Goal: Task Accomplishment & Management: Manage account settings

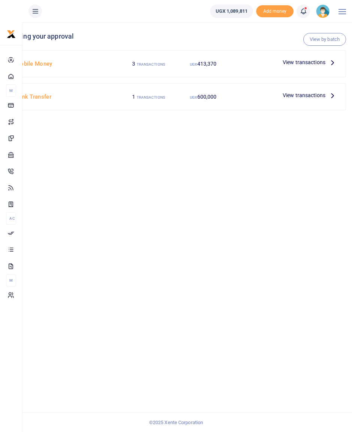
click at [139, 62] on small "TRANSACTIONS" at bounding box center [151, 64] width 28 height 4
click at [290, 63] on span "View transactions" at bounding box center [304, 62] width 43 height 8
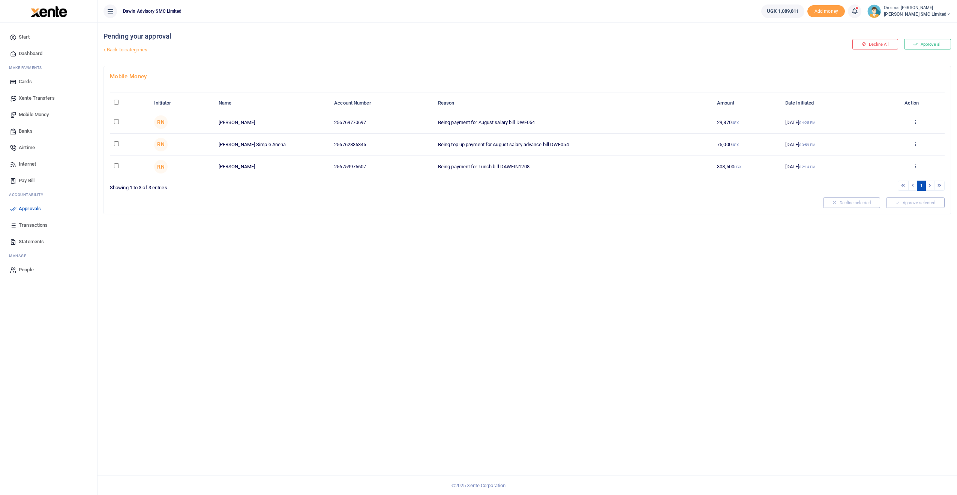
click at [115, 121] on input "checkbox" at bounding box center [116, 121] width 5 height 5
checkbox input "true"
click at [116, 144] on input "checkbox" at bounding box center [116, 143] width 5 height 5
checkbox input "true"
click at [352, 201] on button "Approve selected (2)" at bounding box center [913, 203] width 64 height 10
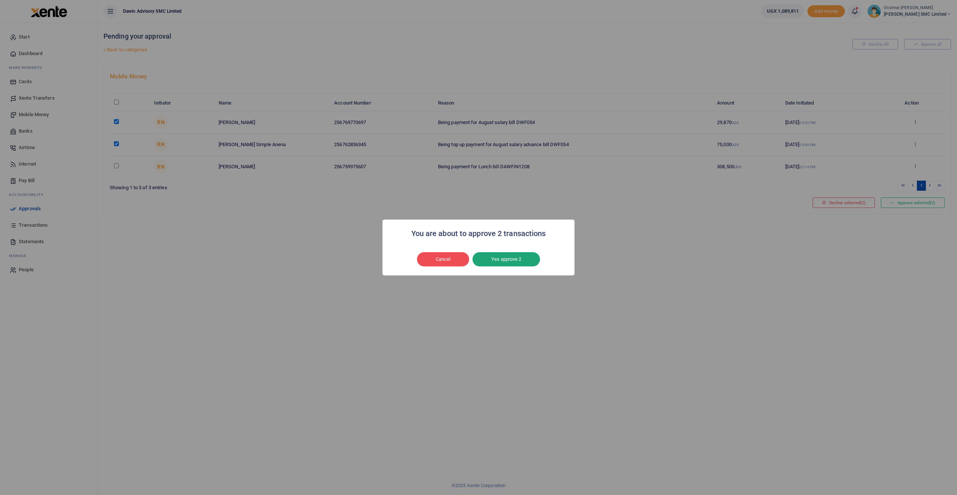
click at [352, 257] on button "Yes approve 2" at bounding box center [505, 259] width 67 height 14
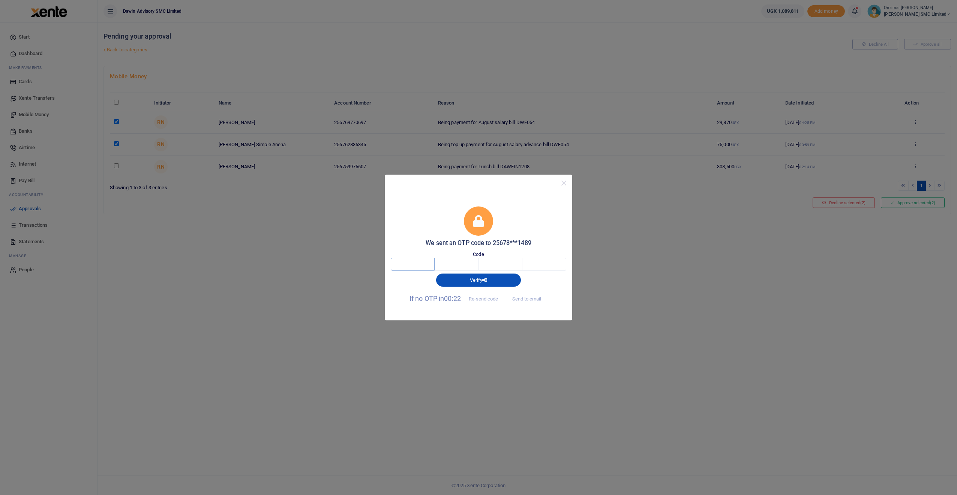
click at [352, 260] on input "text" at bounding box center [413, 264] width 44 height 13
type input "1"
type input "5"
type input "8"
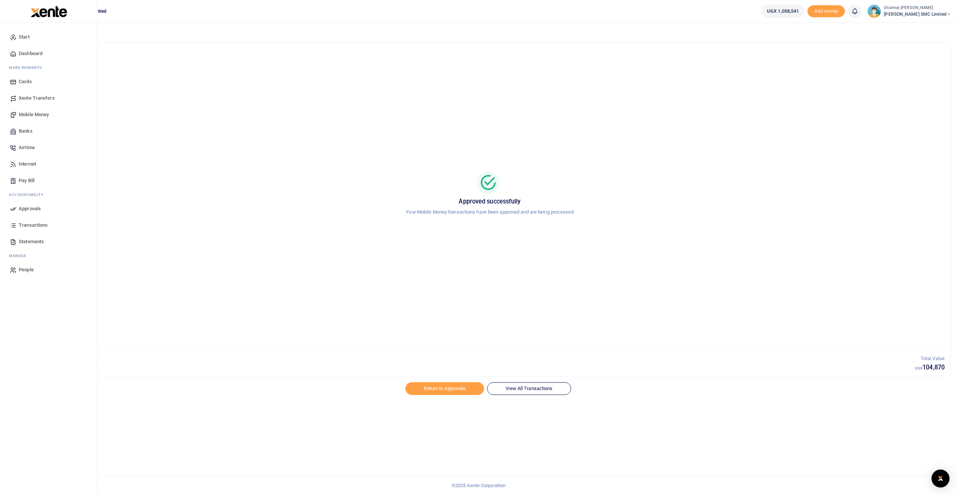
click at [42, 115] on span "Mobile Money" at bounding box center [34, 114] width 30 height 7
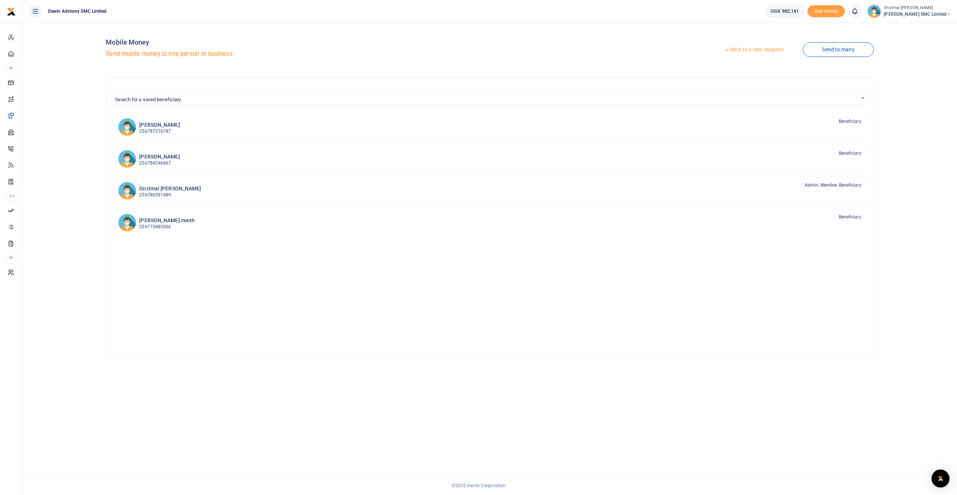
click at [753, 46] on link "Send to a new recipient" at bounding box center [754, 49] width 98 height 13
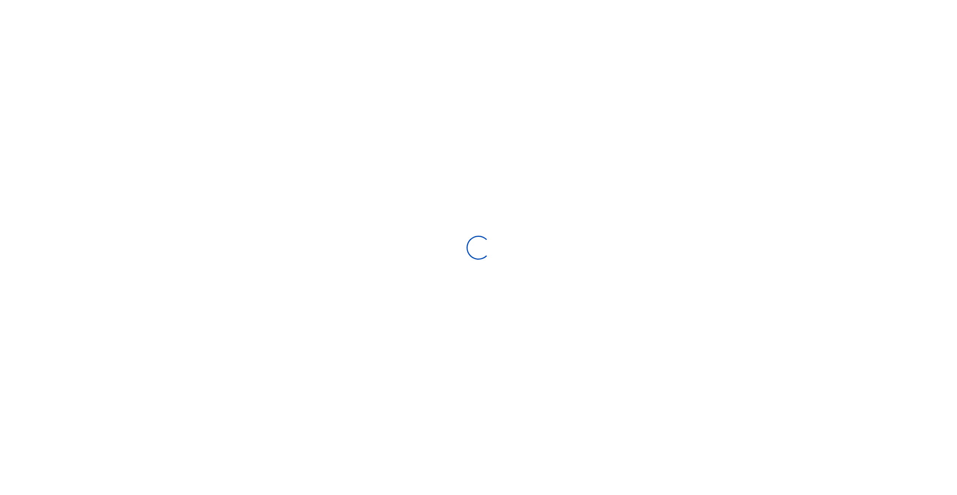
select select "Loading bundles"
select select
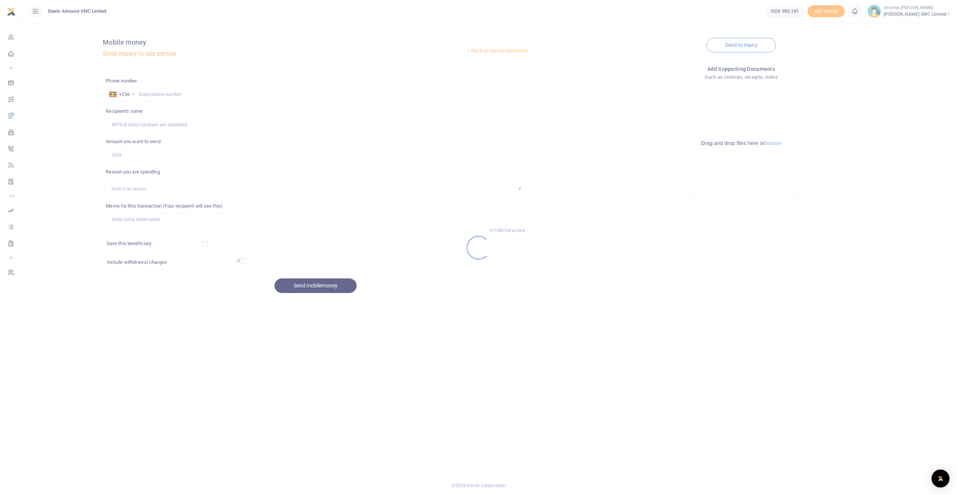
click at [207, 94] on div at bounding box center [478, 247] width 957 height 495
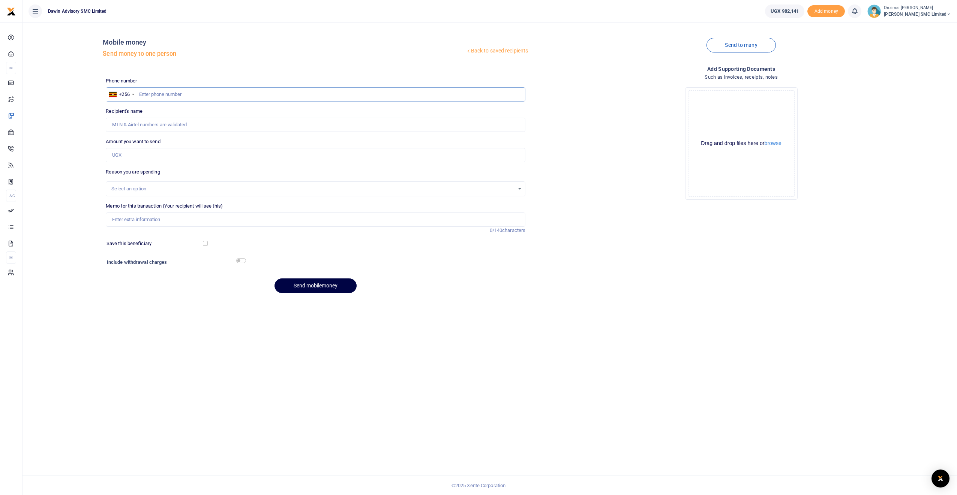
click at [182, 94] on input "text" at bounding box center [316, 94] width 420 height 14
type input "0756781310"
click at [144, 125] on input "Recipient's name" at bounding box center [316, 125] width 420 height 14
click at [197, 297] on div "Phone number +256 Uganda +256 0756781310 Phone is required. Recipient's name Na…" at bounding box center [316, 188] width 426 height 222
type input "Teopista Nakate"
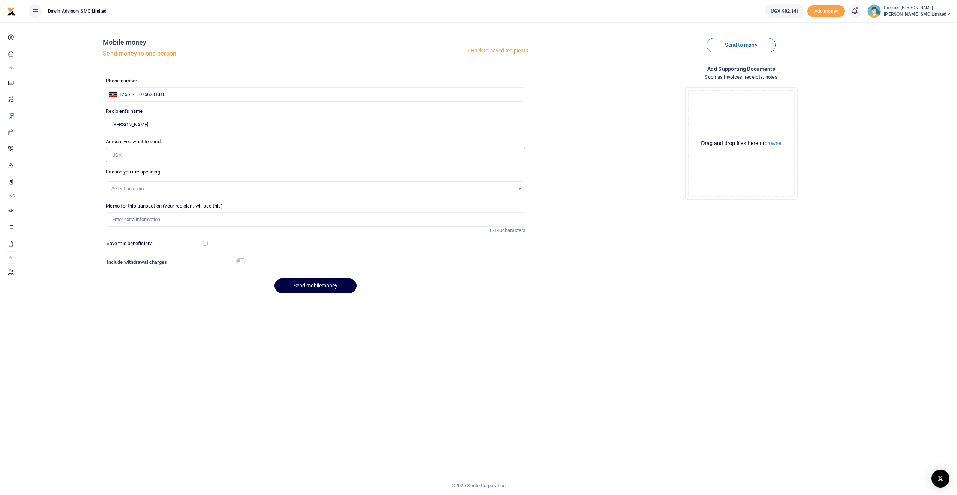
click at [130, 157] on input "Amount you want to send" at bounding box center [316, 155] width 420 height 14
type input "200,000"
click at [124, 193] on div "Select an option" at bounding box center [316, 188] width 420 height 15
click at [126, 192] on div "Select an option" at bounding box center [312, 188] width 403 height 7
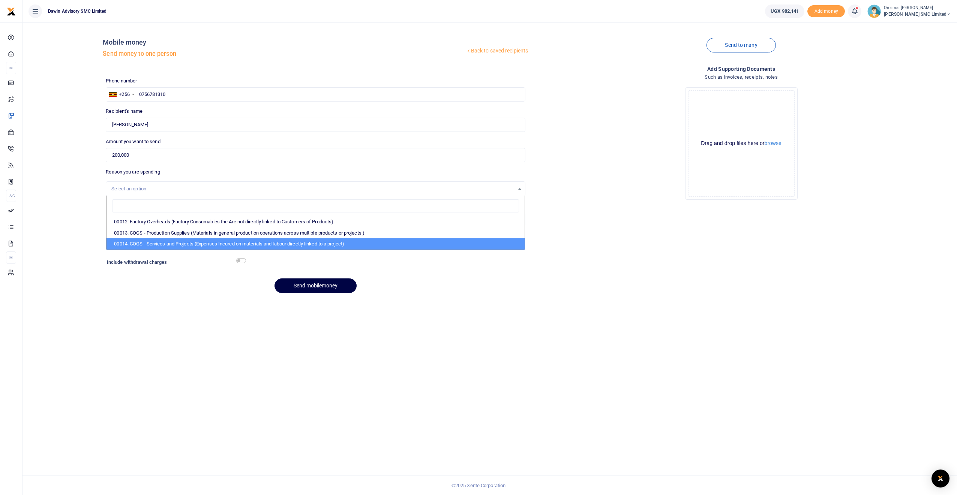
click at [146, 241] on li "00014: COGS - Services and Projects (Expenses Incured on materials and labour d…" at bounding box center [315, 243] width 418 height 11
select select "5381"
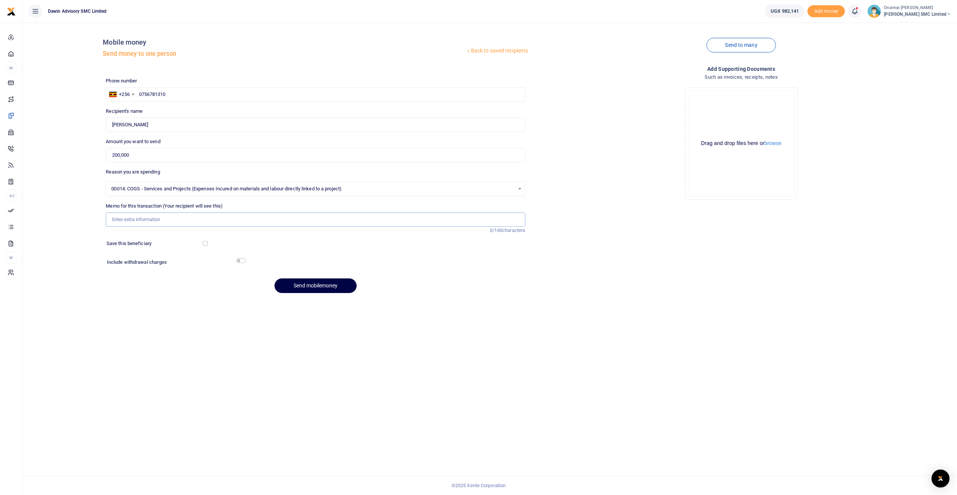
click at [145, 223] on input "Memo for this transaction (Your recipient will see this)" at bounding box center [316, 220] width 420 height 14
type input "Being labour Deposit For Dr Gill Construction Works"
click at [311, 285] on button "Send mobilemoney" at bounding box center [315, 286] width 82 height 15
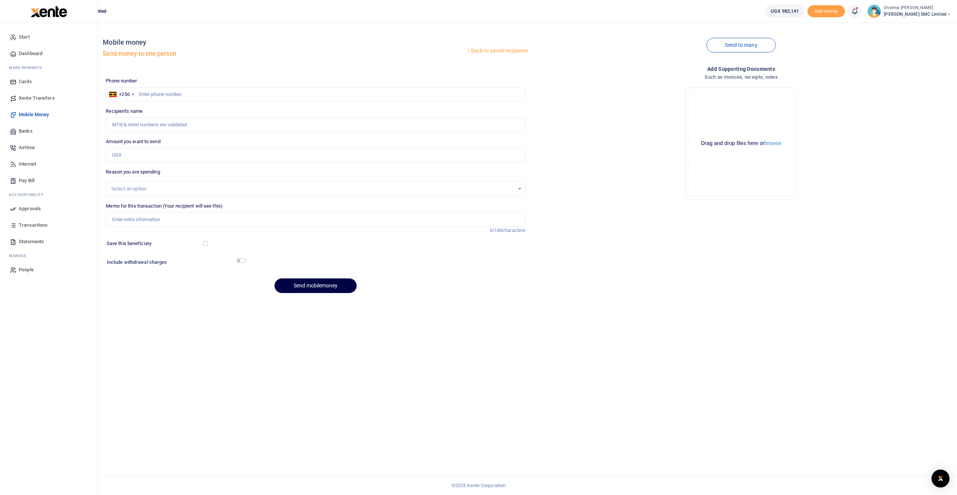
click at [26, 210] on span "Approvals" at bounding box center [30, 208] width 22 height 7
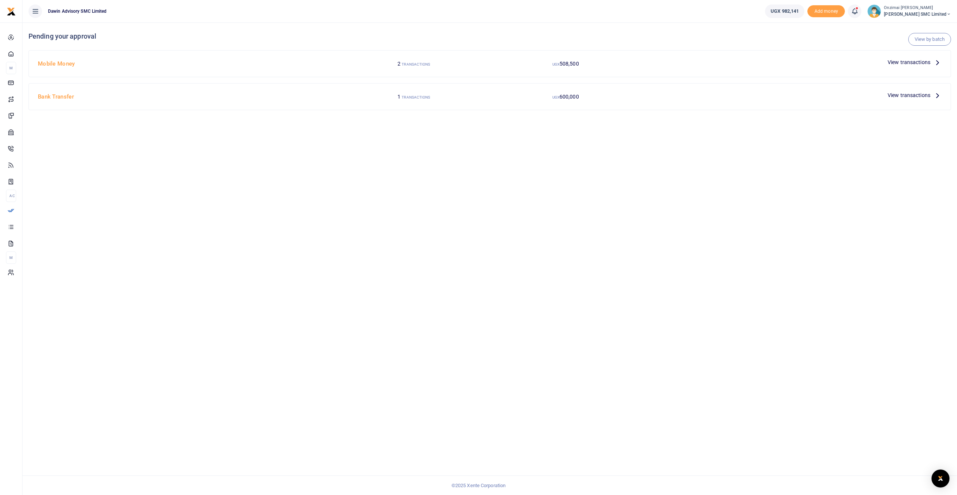
click at [902, 61] on span "View transactions" at bounding box center [909, 62] width 43 height 8
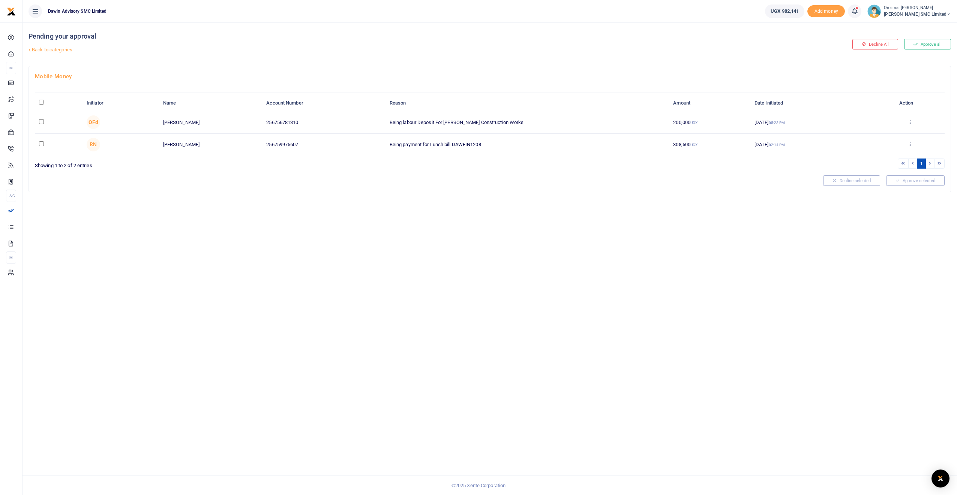
click at [40, 122] on input "checkbox" at bounding box center [41, 121] width 5 height 5
checkbox input "true"
click at [915, 179] on button "Approve selected (1)" at bounding box center [913, 180] width 64 height 10
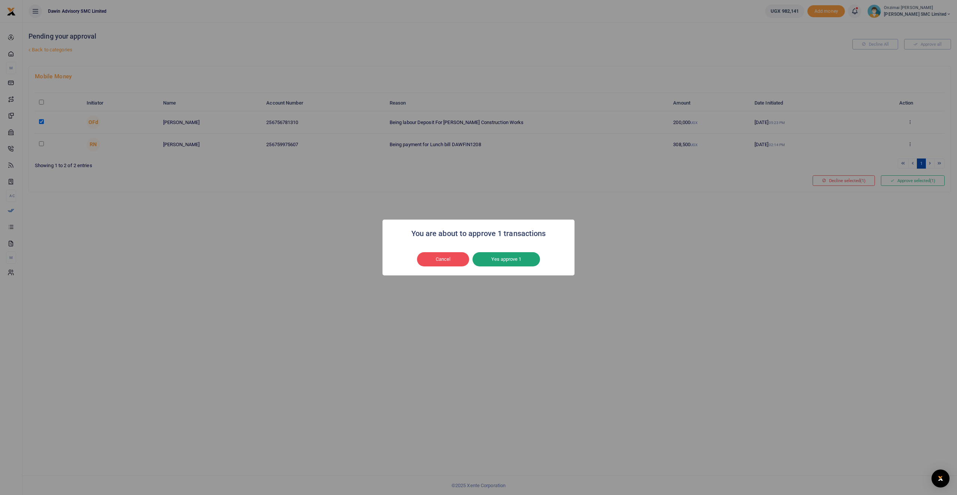
click at [532, 260] on button "Yes approve 1" at bounding box center [505, 259] width 67 height 14
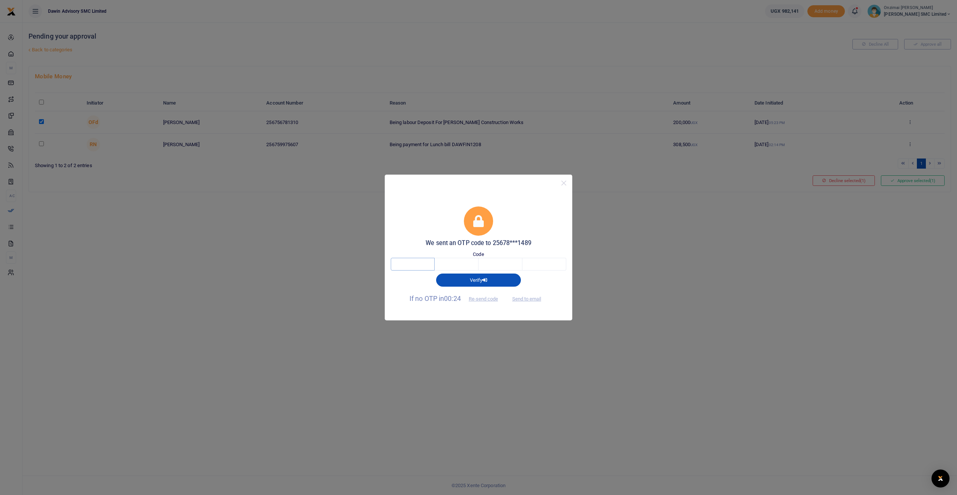
click at [418, 264] on input "text" at bounding box center [413, 264] width 44 height 13
type input "7"
type input "3"
type input "0"
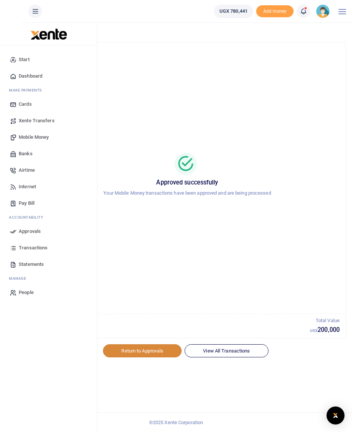
click at [152, 348] on link "Return to Approvals" at bounding box center [142, 350] width 79 height 13
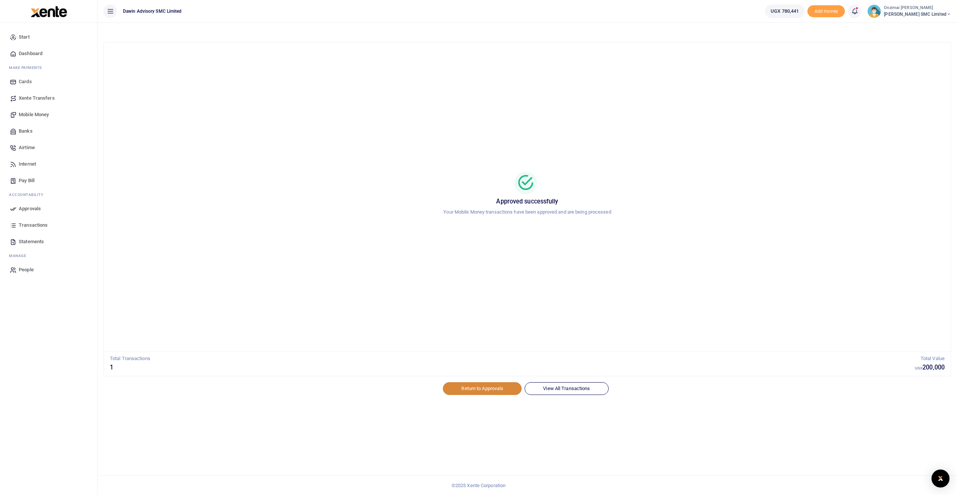
click at [471, 385] on link "Return to Approvals" at bounding box center [482, 388] width 79 height 13
click at [568, 388] on link "View All Transactions" at bounding box center [567, 388] width 84 height 13
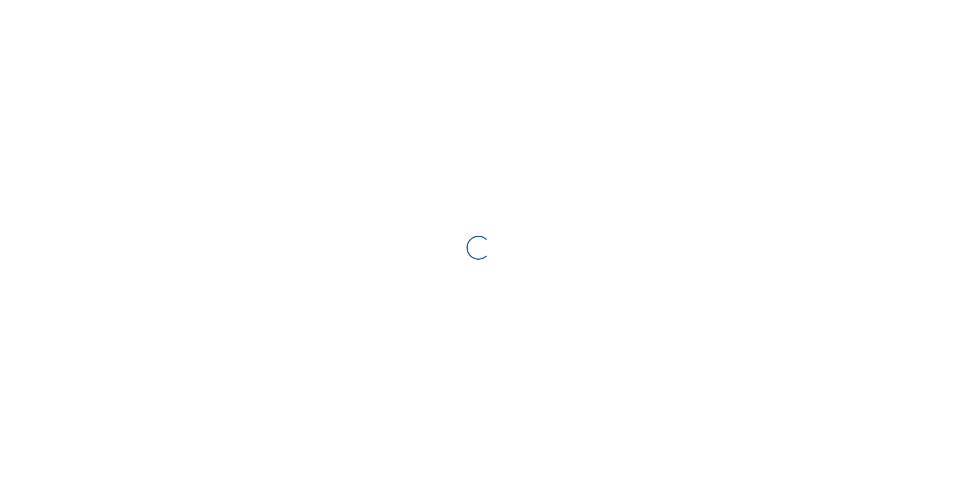
select select
type input "08/06/2025 - 09/04/2025"
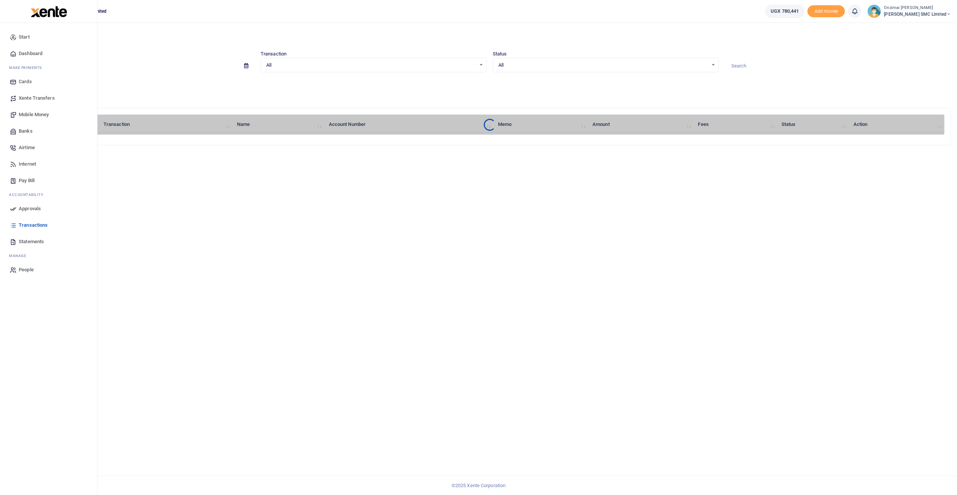
click at [37, 210] on span "Approvals" at bounding box center [30, 208] width 22 height 7
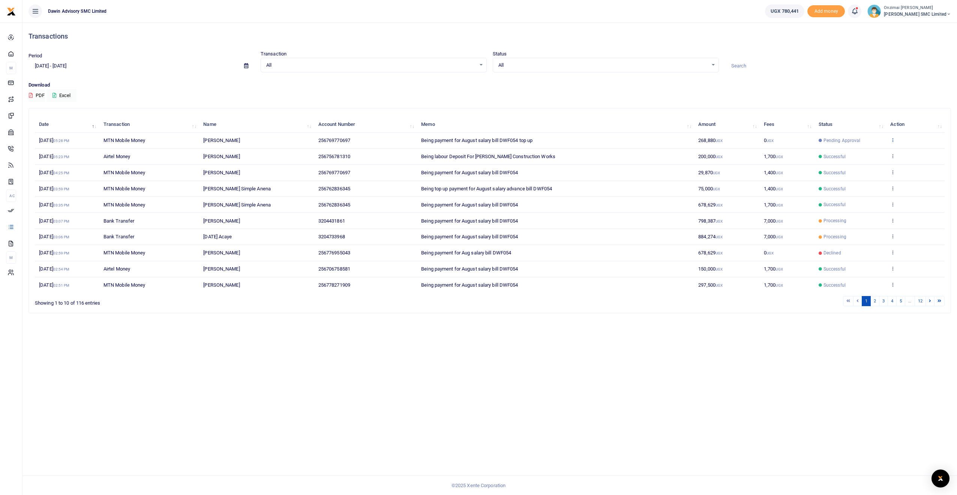
click at [893, 140] on icon at bounding box center [892, 139] width 5 height 5
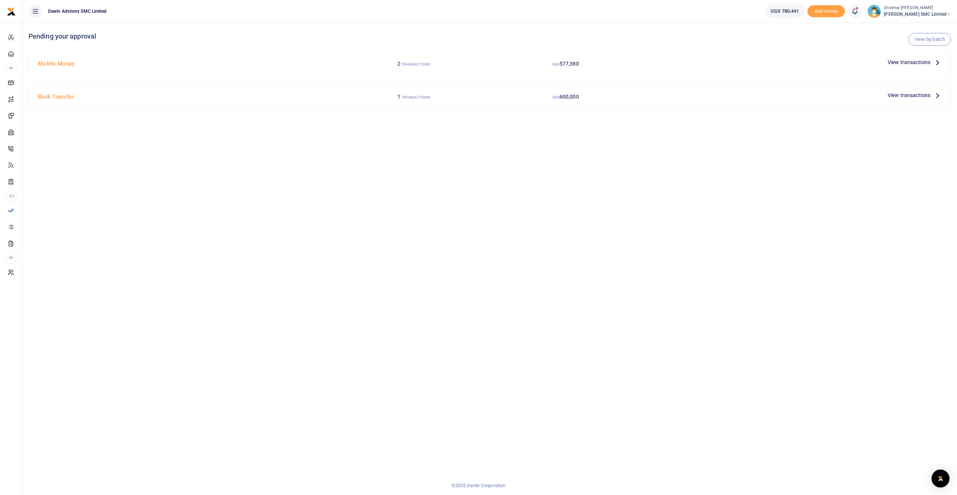
click at [922, 56] on div "Mobile Money 2 TRANSACTIONS UGX 577,380 View transactions" at bounding box center [490, 64] width 922 height 26
click at [916, 61] on span "View transactions" at bounding box center [909, 62] width 43 height 8
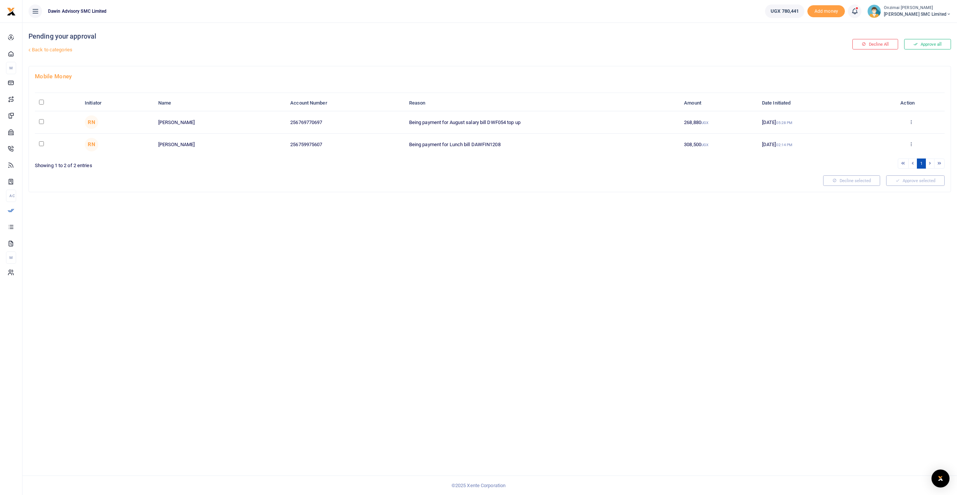
click at [43, 122] on input "checkbox" at bounding box center [41, 121] width 5 height 5
checkbox input "true"
click at [904, 181] on button "Approve selected (1)" at bounding box center [913, 180] width 64 height 10
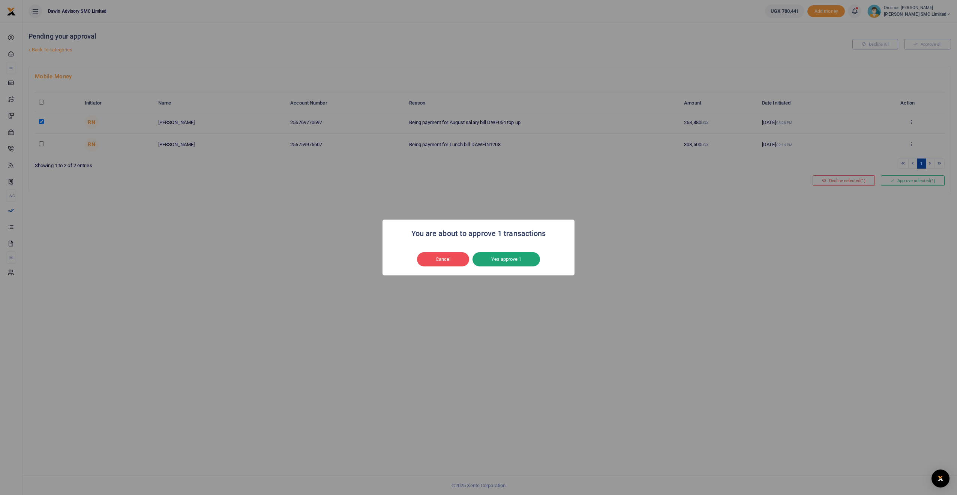
click at [507, 262] on button "Yes approve 1" at bounding box center [505, 259] width 67 height 14
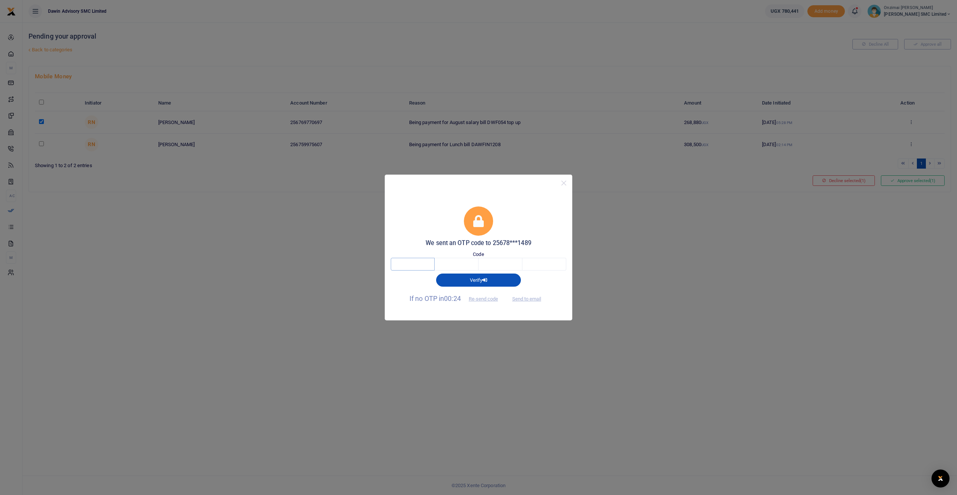
click at [429, 262] on input "text" at bounding box center [413, 264] width 44 height 13
type input "2"
type input "7"
type input "6"
type input "1"
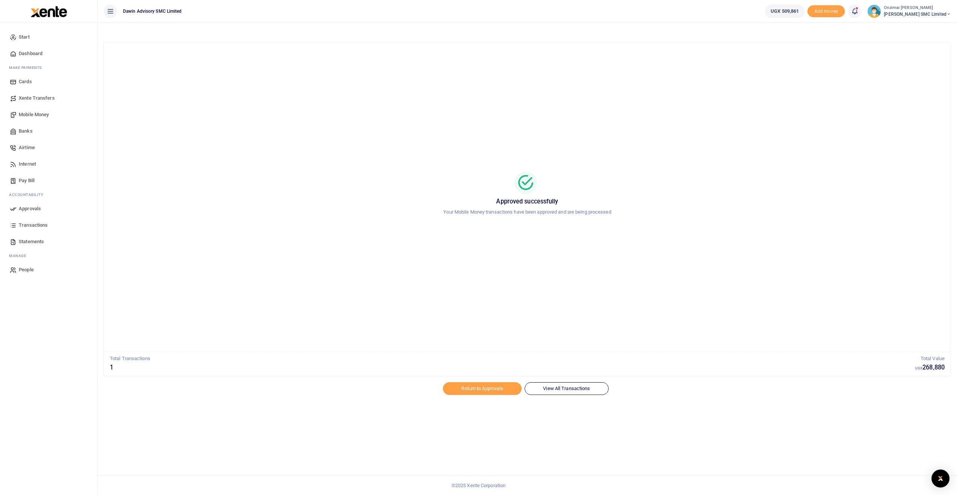
click at [31, 113] on span "Mobile Money" at bounding box center [34, 114] width 30 height 7
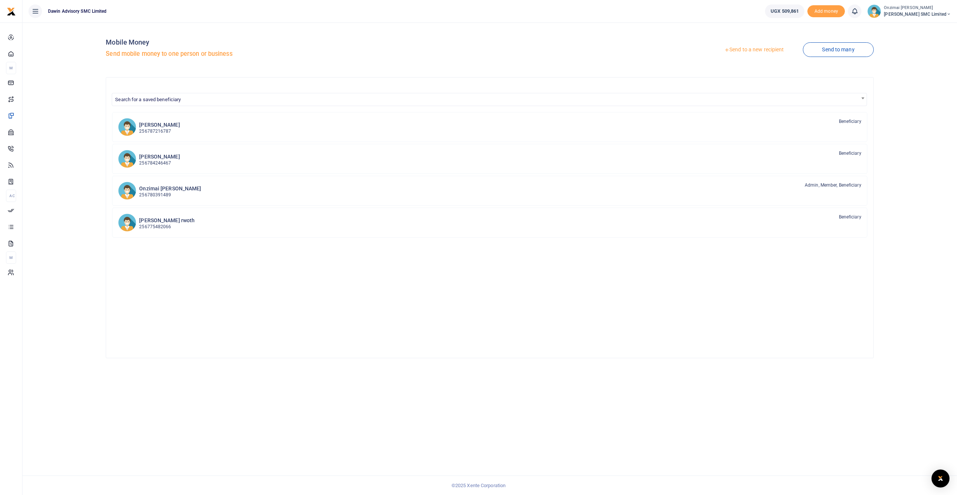
click at [745, 51] on link "Send to a new recipient" at bounding box center [754, 49] width 98 height 13
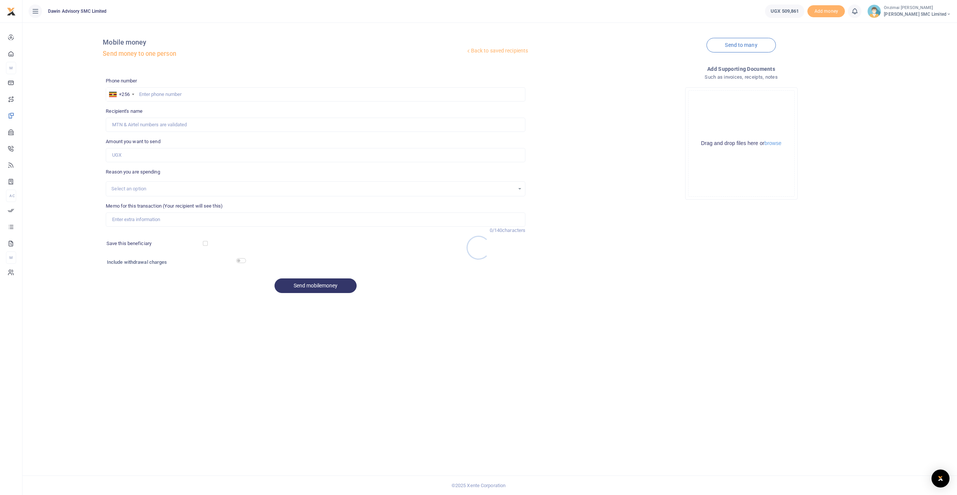
click at [192, 96] on div at bounding box center [478, 247] width 957 height 495
click at [190, 94] on input "text" at bounding box center [316, 94] width 420 height 14
type input "768682039"
type input "Fred Mungujakisa"
type input "768682039"
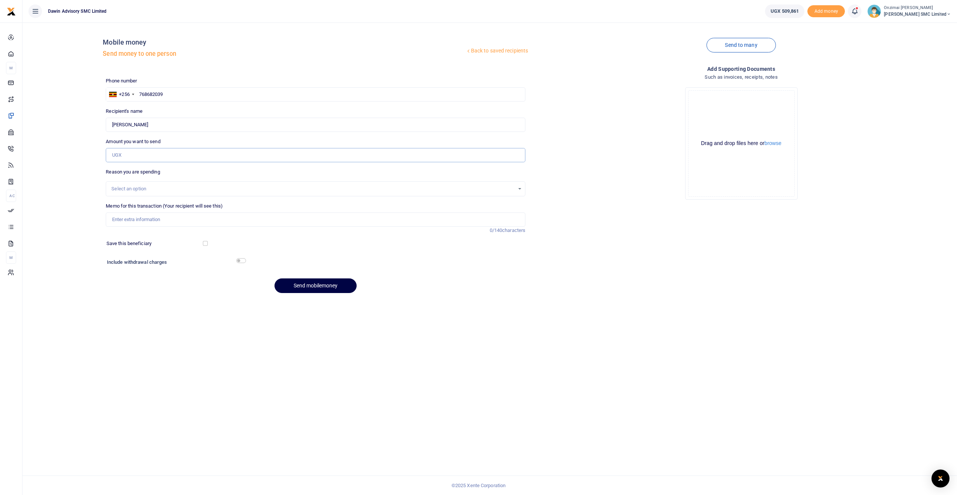
click at [136, 153] on input "Amount you want to send" at bounding box center [316, 155] width 420 height 14
type input "400,000"
click at [133, 190] on div "Select an option" at bounding box center [312, 188] width 403 height 7
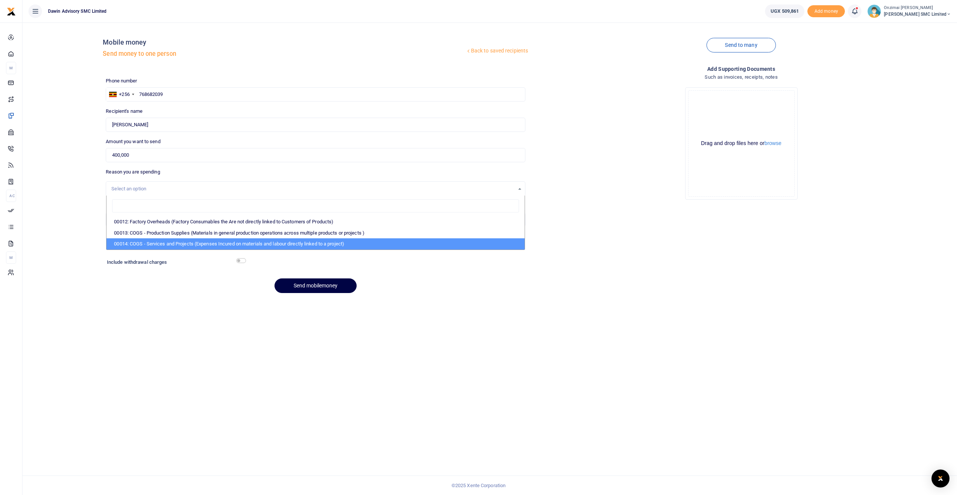
click at [166, 244] on li "00014: COGS - Services and Projects (Expenses Incured on materials and labour d…" at bounding box center [315, 243] width 418 height 11
select select "5381"
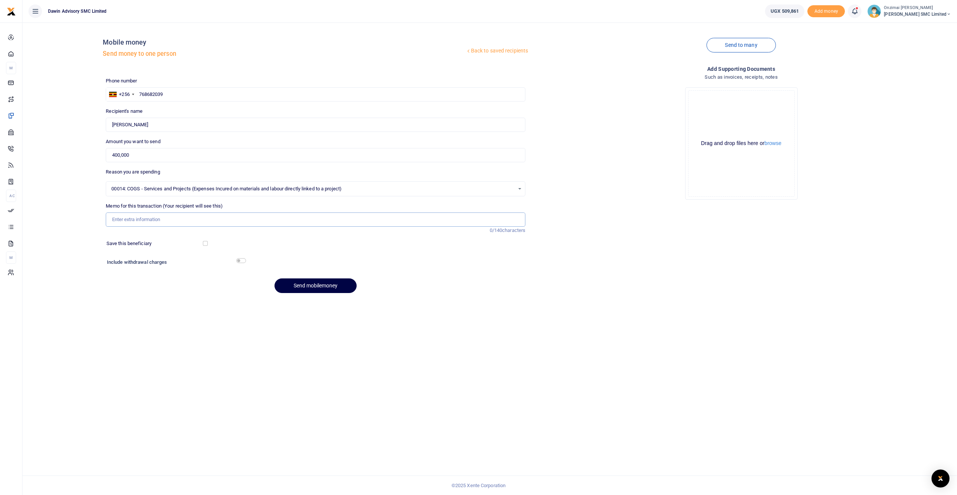
click at [140, 225] on input "Memo for this transaction (Your recipient will see this)" at bounding box center [316, 220] width 420 height 14
type input "Being part payment of Labour to Stephen for Gypsum Works at Dr Gills"
click at [299, 288] on button "Send mobilemoney" at bounding box center [315, 286] width 82 height 15
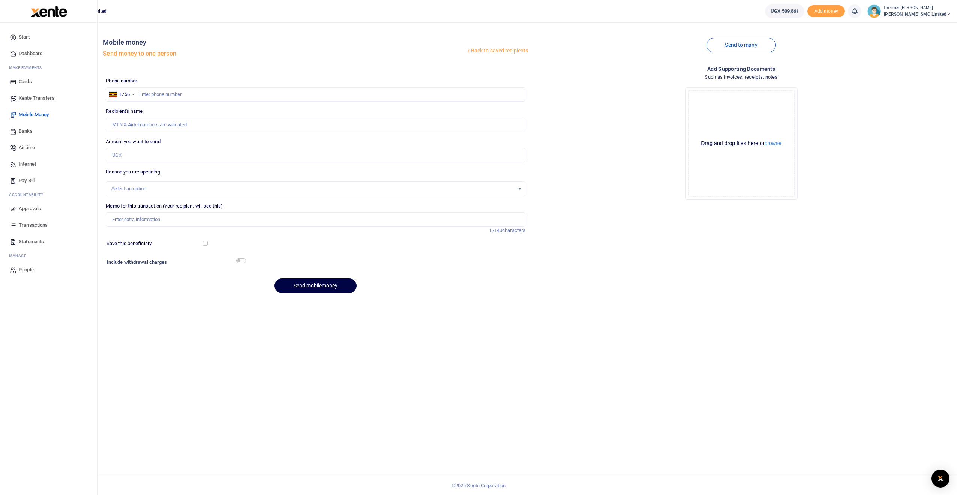
click at [33, 208] on span "Approvals" at bounding box center [30, 208] width 22 height 7
click at [30, 208] on span "Approvals" at bounding box center [30, 208] width 22 height 7
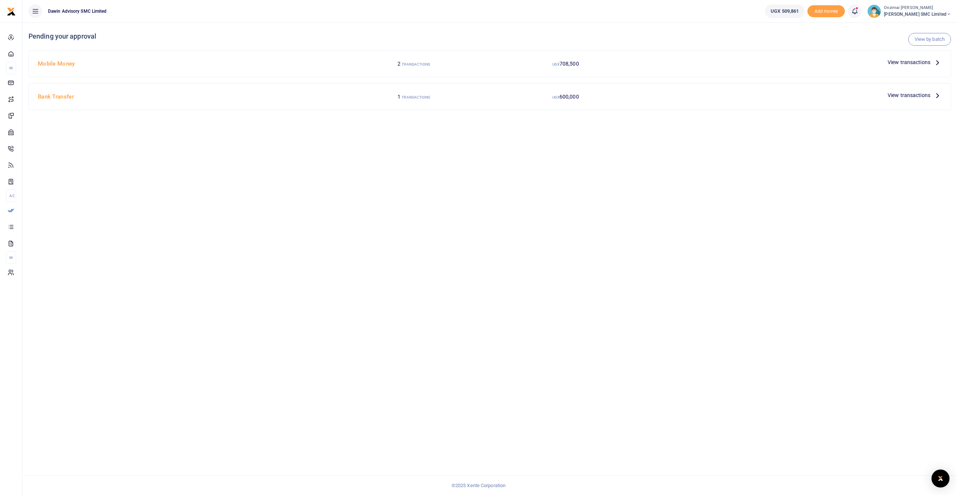
click at [907, 62] on span "View transactions" at bounding box center [909, 62] width 43 height 8
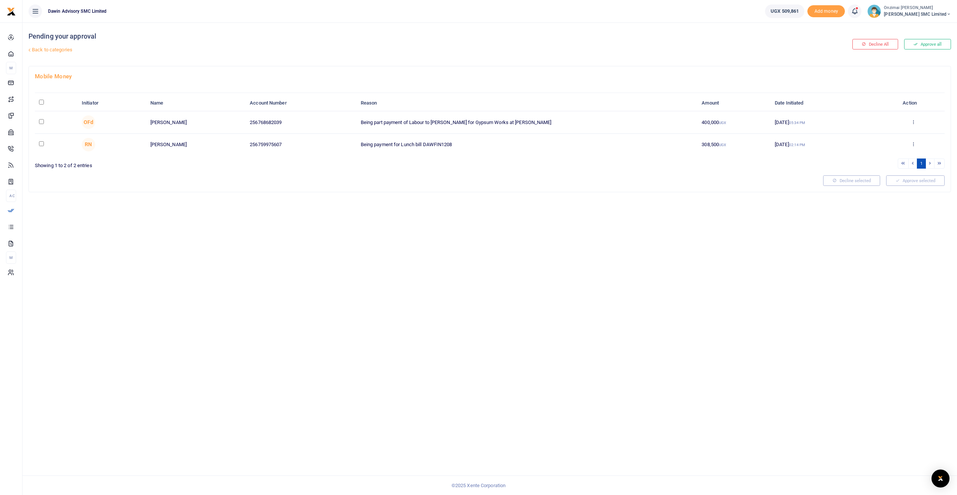
click at [42, 122] on input "checkbox" at bounding box center [41, 121] width 5 height 5
checkbox input "true"
click at [891, 178] on icon at bounding box center [892, 180] width 4 height 5
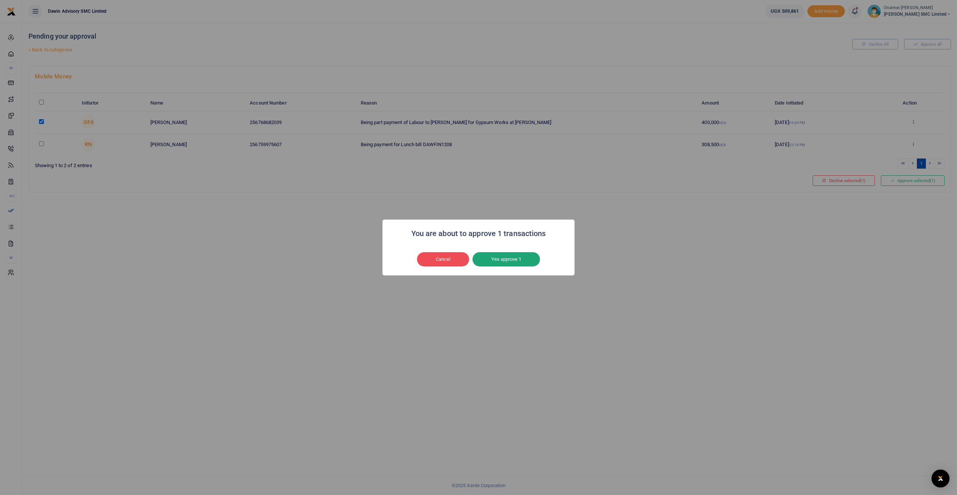
click at [487, 259] on button "Yes approve 1" at bounding box center [505, 259] width 67 height 14
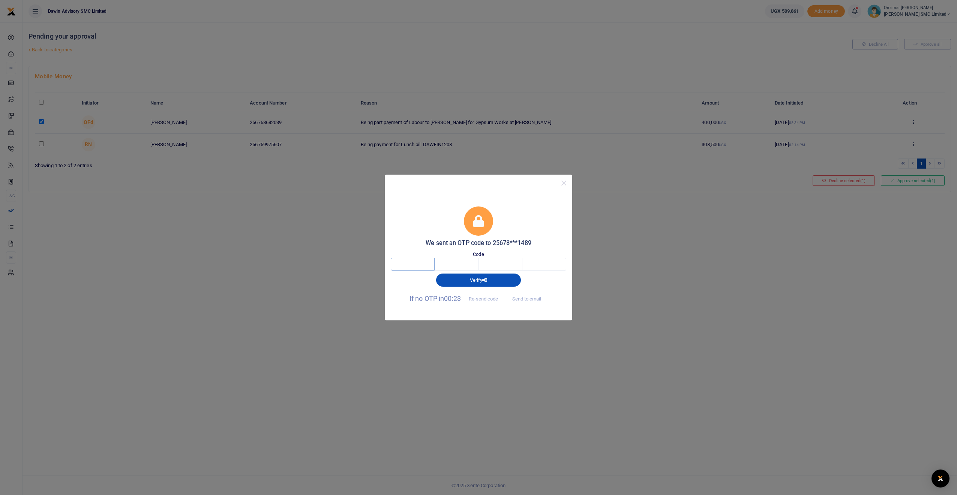
click at [409, 270] on input "text" at bounding box center [413, 264] width 44 height 13
type input "2"
type input "4"
type input "9"
type input "2"
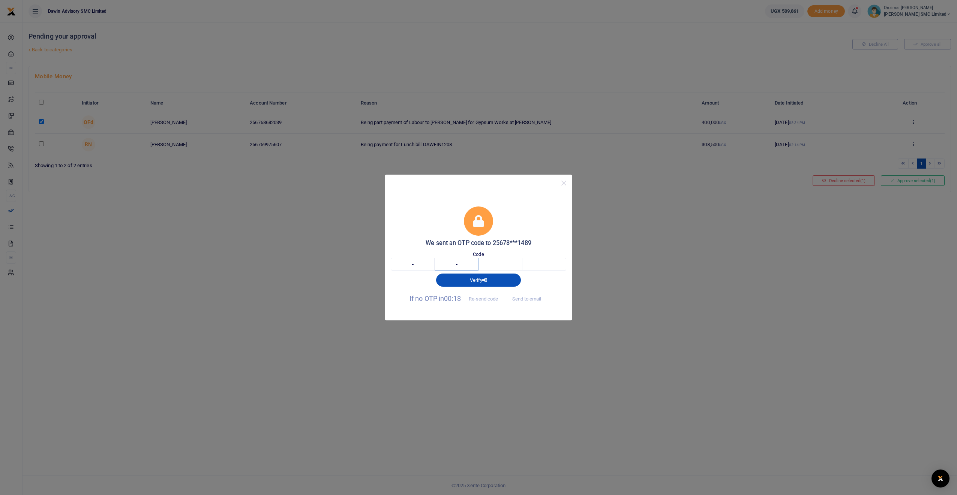
type input "3"
type input "4"
type input "9"
